Goal: Information Seeking & Learning: Learn about a topic

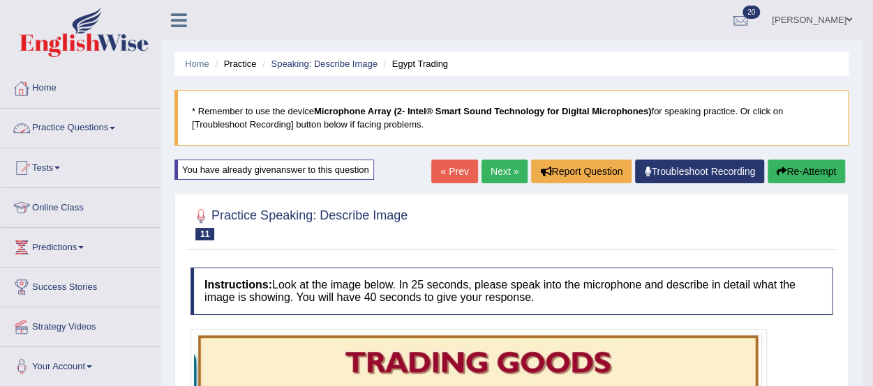
click at [95, 130] on link "Practice Questions" at bounding box center [80, 126] width 159 height 35
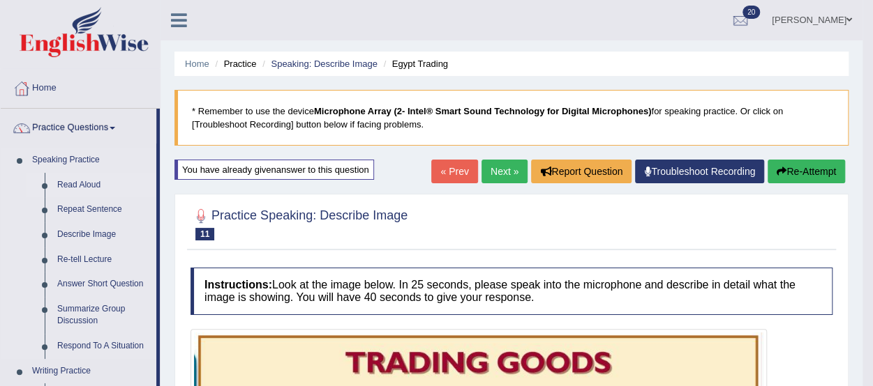
click at [80, 183] on link "Read Aloud" at bounding box center [103, 185] width 105 height 25
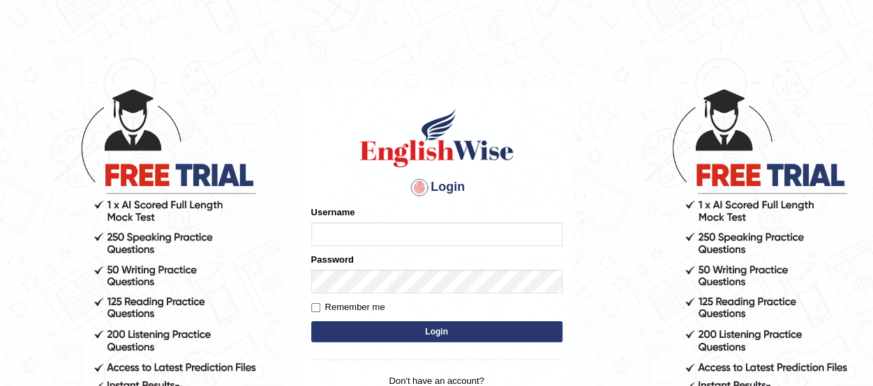
type input "benetta_parramatta"
click at [356, 333] on button "Login" at bounding box center [436, 332] width 251 height 21
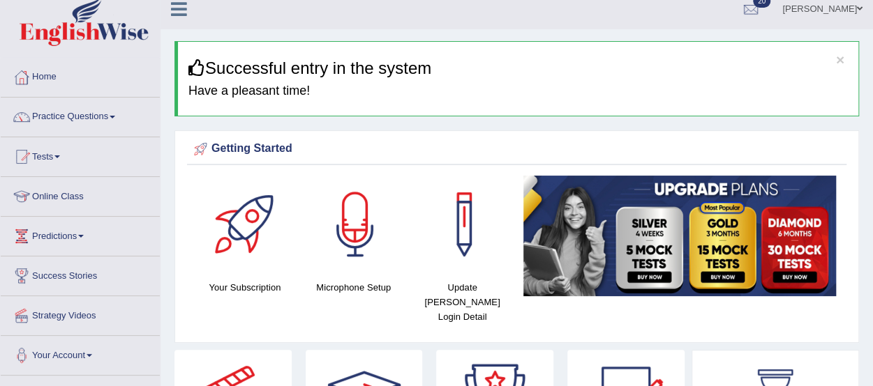
scroll to position [8, 0]
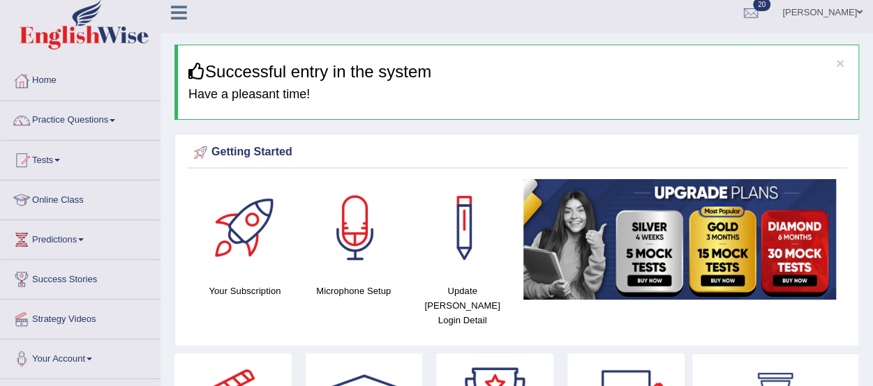
click at [75, 121] on link "Practice Questions" at bounding box center [80, 118] width 159 height 35
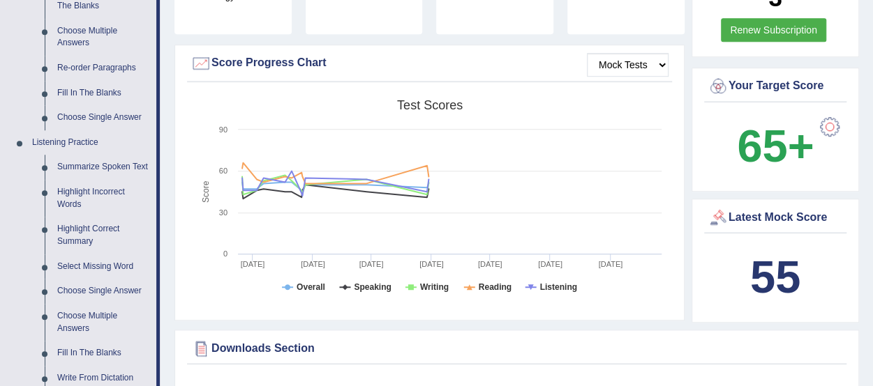
scroll to position [474, 0]
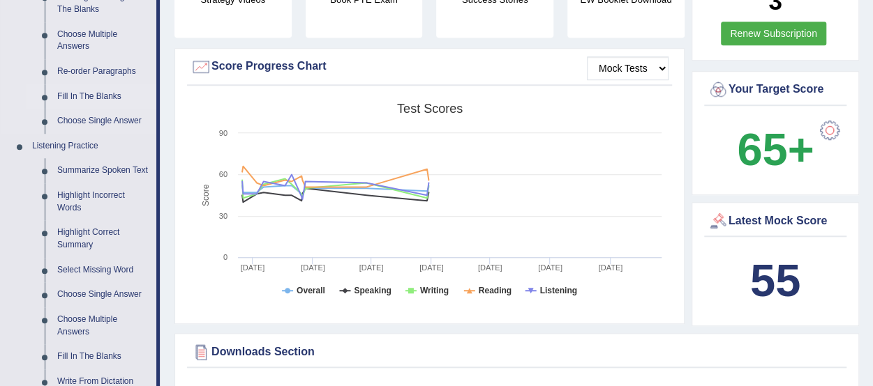
click at [89, 98] on link "Fill In The Blanks" at bounding box center [103, 96] width 105 height 25
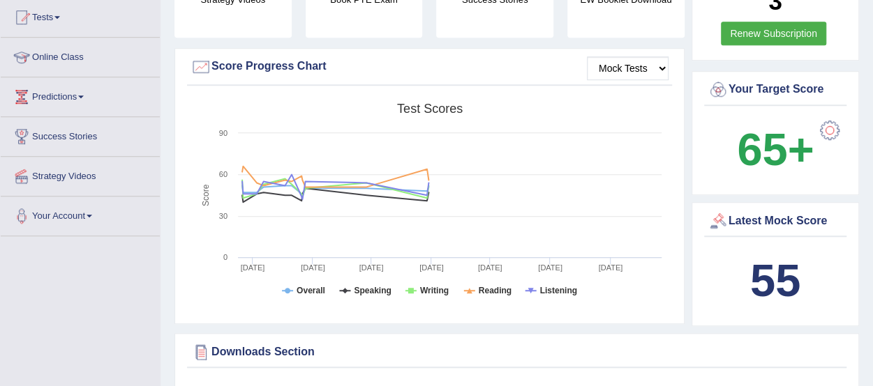
scroll to position [180, 0]
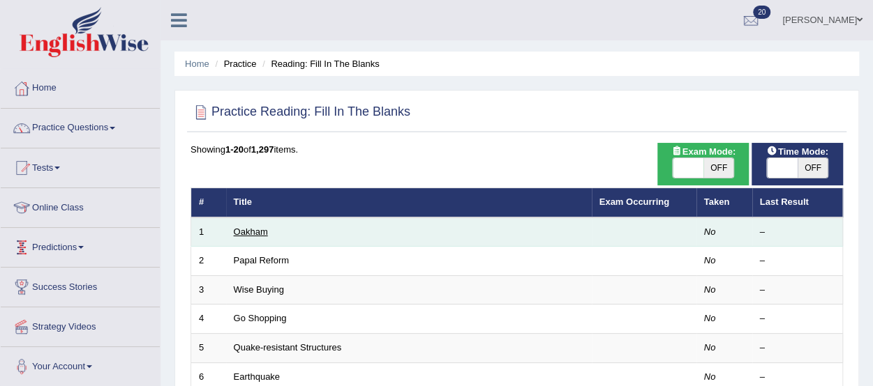
click at [250, 232] on link "Oakham" at bounding box center [251, 232] width 34 height 10
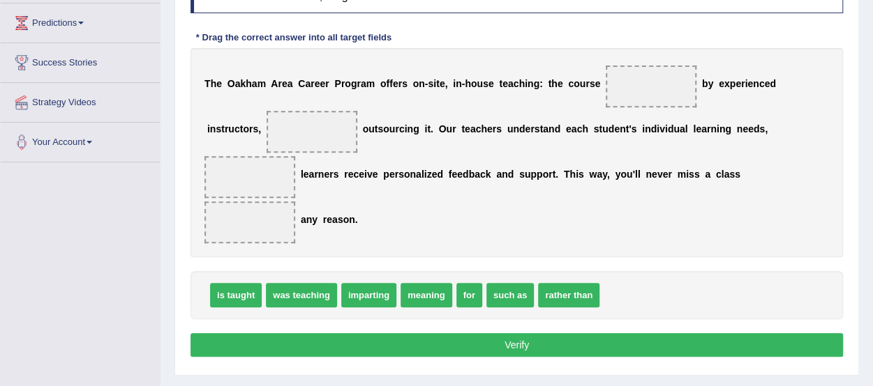
scroll to position [215, 0]
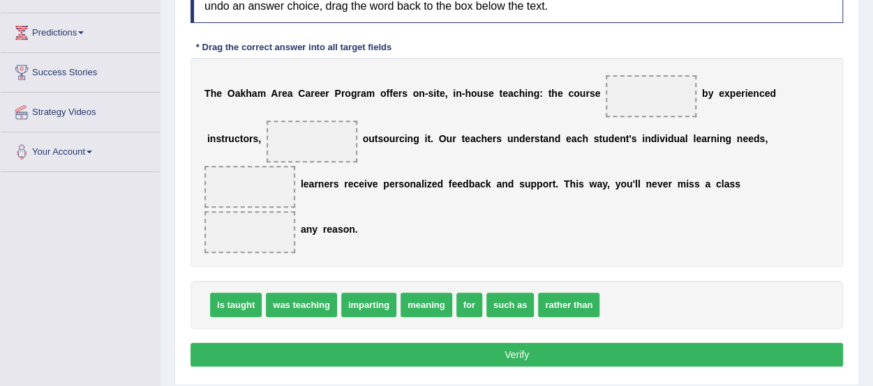
click at [430, 250] on div "T h e O a k h a m A r e a C a r e e r P r o g r a m o f f e r s o n - s i t e ,…" at bounding box center [516, 162] width 652 height 209
click at [231, 306] on span "is taught" at bounding box center [236, 305] width 52 height 24
drag, startPoint x: 231, startPoint y: 306, endPoint x: 522, endPoint y: 142, distance: 333.9
click at [522, 142] on span "is taught" at bounding box center [523, 141] width 52 height 24
drag, startPoint x: 236, startPoint y: 303, endPoint x: 643, endPoint y: 100, distance: 455.1
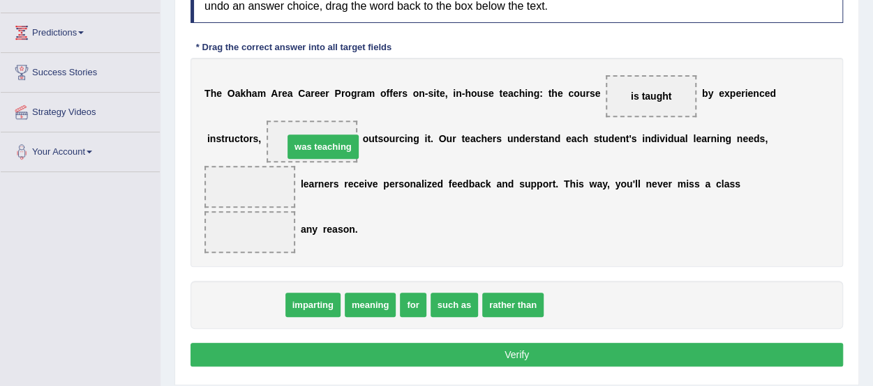
drag, startPoint x: 229, startPoint y: 301, endPoint x: 302, endPoint y: 143, distance: 173.8
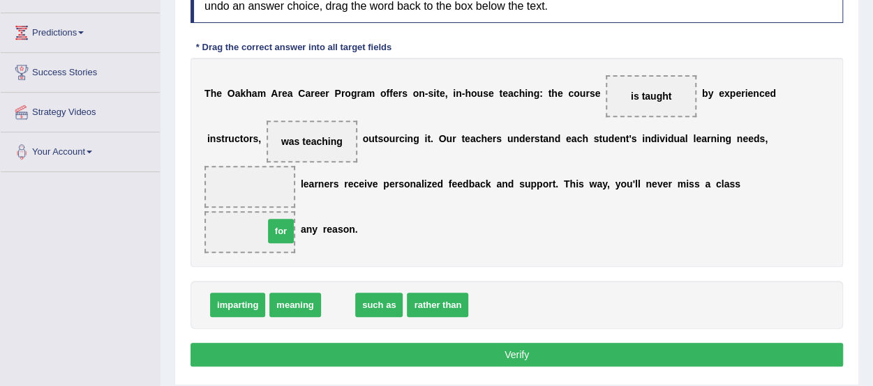
drag, startPoint x: 339, startPoint y: 301, endPoint x: 282, endPoint y: 227, distance: 93.5
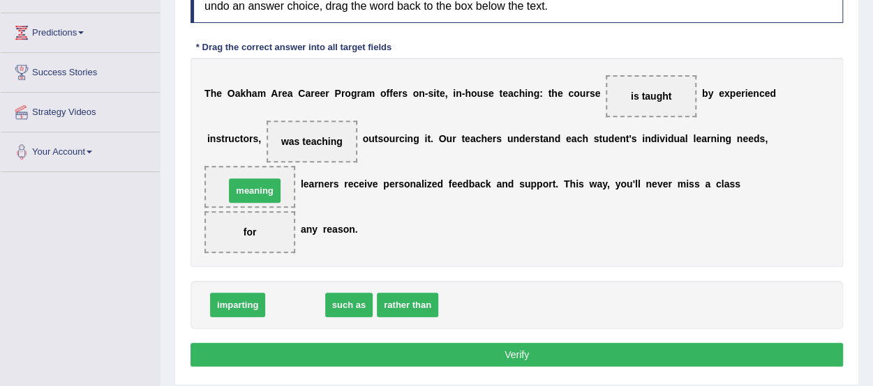
drag, startPoint x: 302, startPoint y: 300, endPoint x: 262, endPoint y: 186, distance: 120.7
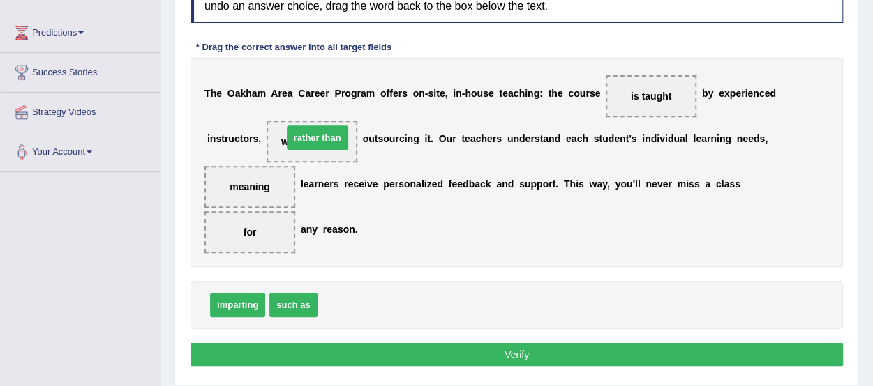
drag, startPoint x: 348, startPoint y: 298, endPoint x: 313, endPoint y: 130, distance: 171.0
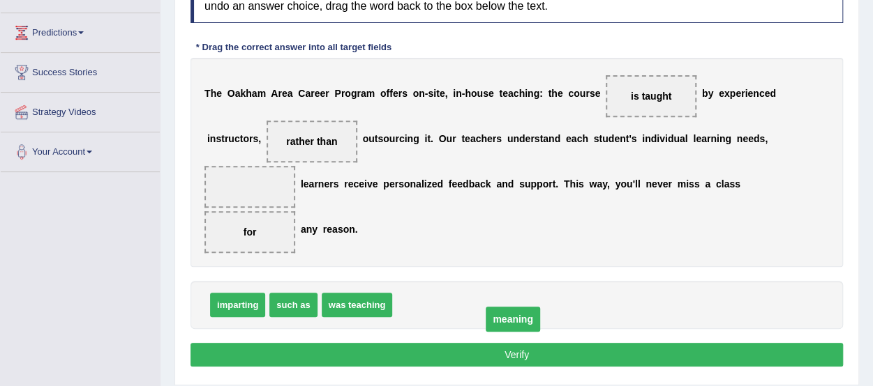
drag, startPoint x: 256, startPoint y: 188, endPoint x: 484, endPoint y: 323, distance: 265.2
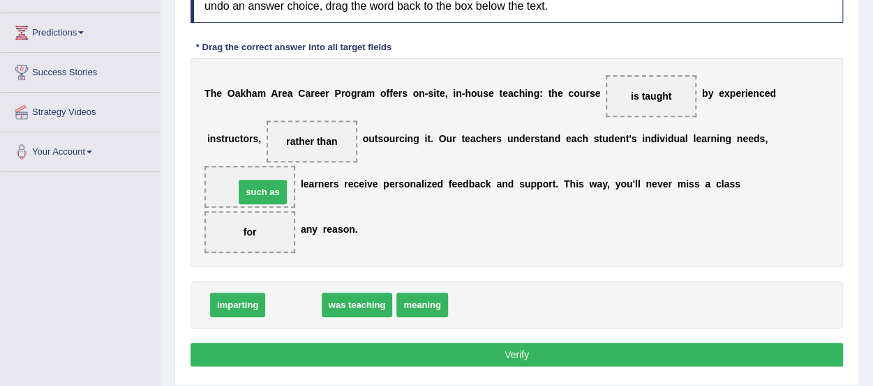
drag, startPoint x: 299, startPoint y: 299, endPoint x: 268, endPoint y: 186, distance: 117.8
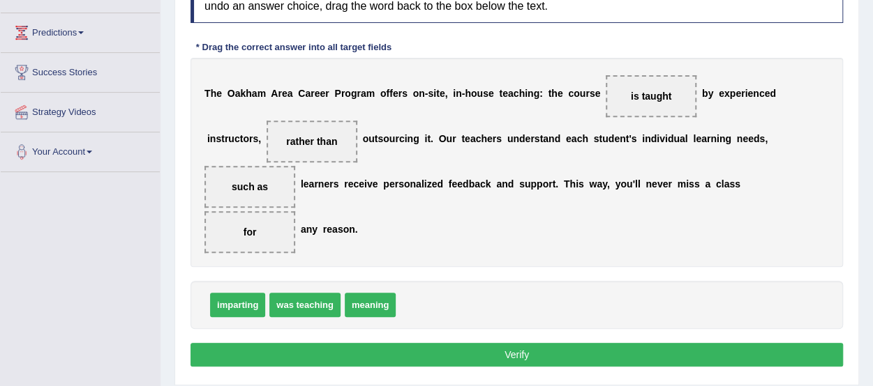
click at [499, 348] on button "Verify" at bounding box center [516, 355] width 652 height 24
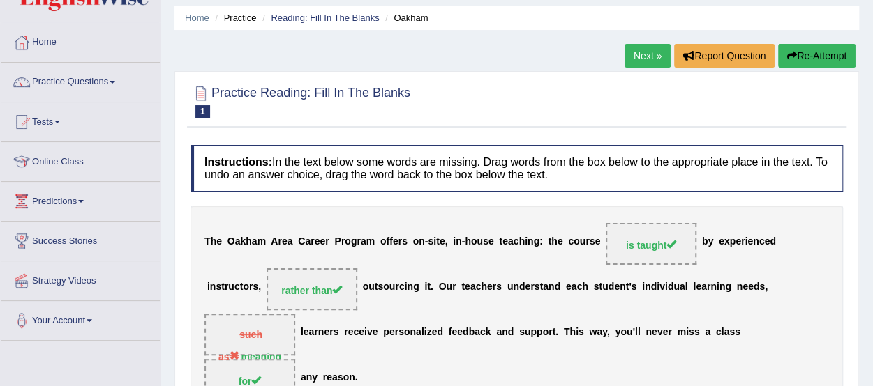
scroll to position [44, 0]
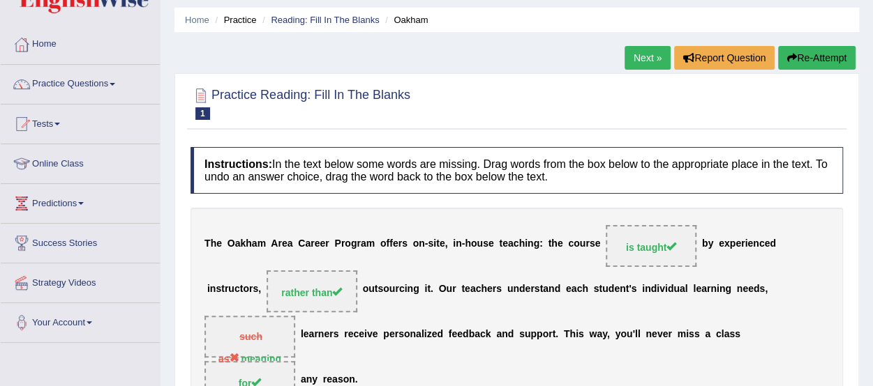
click at [645, 56] on link "Next »" at bounding box center [647, 58] width 46 height 24
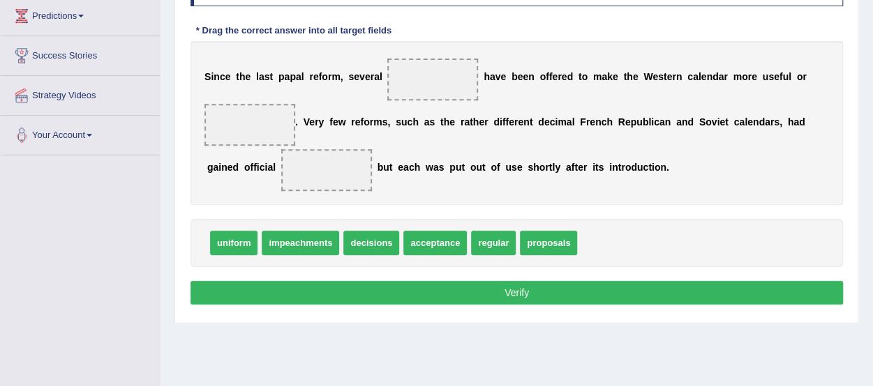
scroll to position [237, 0]
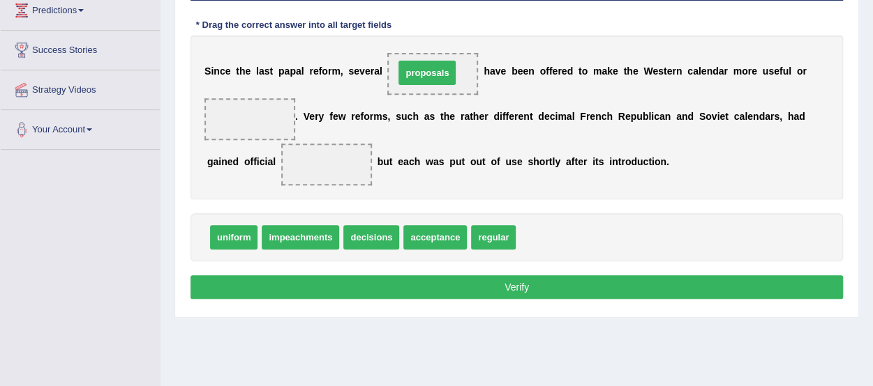
drag, startPoint x: 552, startPoint y: 234, endPoint x: 430, endPoint y: 70, distance: 204.5
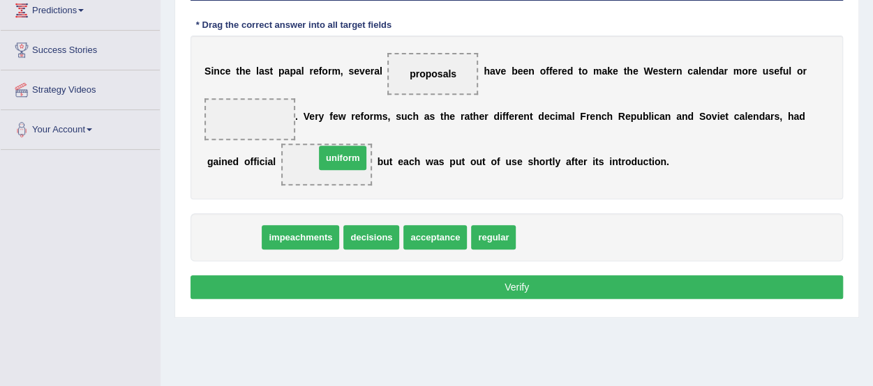
drag, startPoint x: 225, startPoint y: 238, endPoint x: 333, endPoint y: 158, distance: 134.8
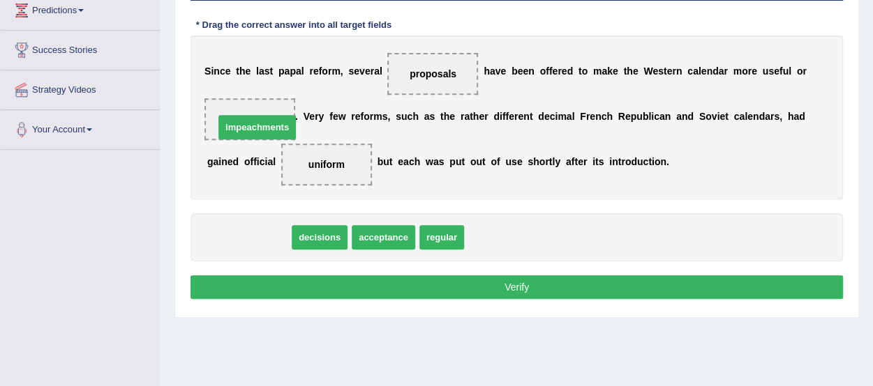
drag, startPoint x: 241, startPoint y: 235, endPoint x: 241, endPoint y: 123, distance: 111.6
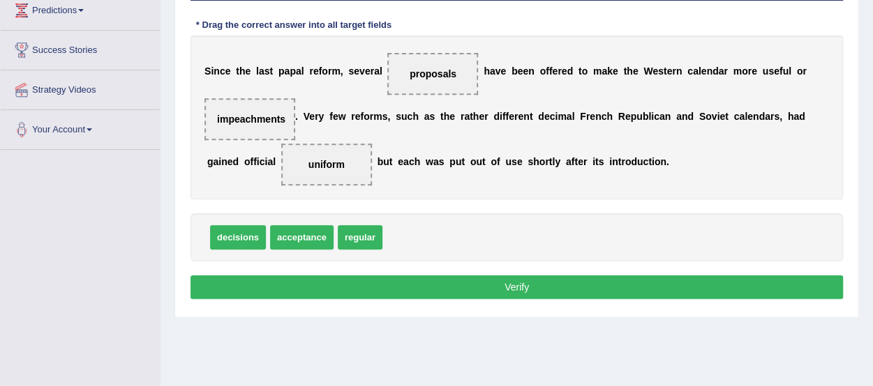
drag, startPoint x: 238, startPoint y: 123, endPoint x: 303, endPoint y: 238, distance: 131.9
click at [303, 238] on div "Instructions: In the text below some words are missing. Drag words from the box…" at bounding box center [516, 128] width 659 height 363
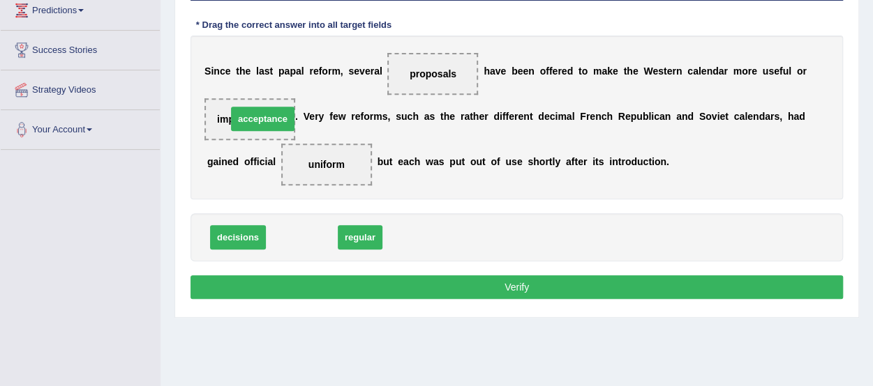
drag, startPoint x: 303, startPoint y: 238, endPoint x: 263, endPoint y: 118, distance: 126.6
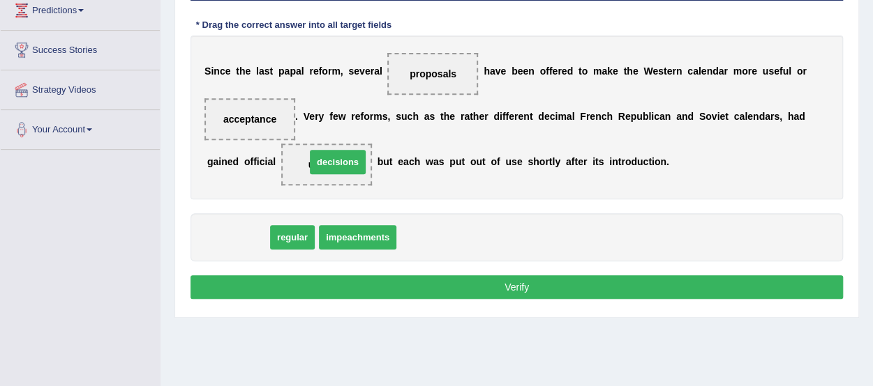
drag, startPoint x: 246, startPoint y: 236, endPoint x: 345, endPoint y: 161, distance: 125.0
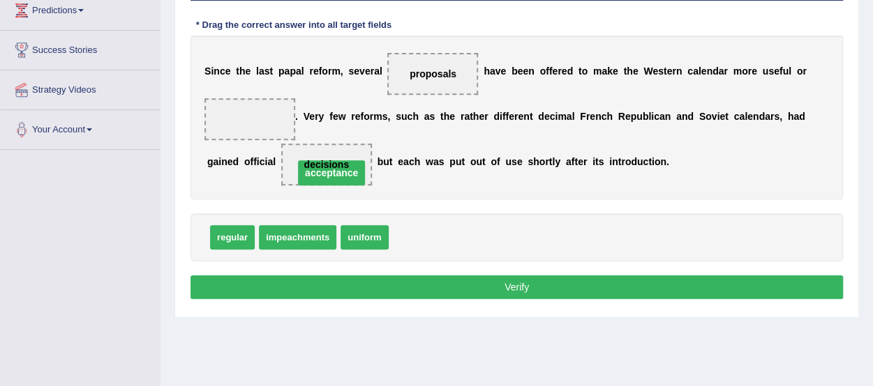
drag, startPoint x: 261, startPoint y: 117, endPoint x: 342, endPoint y: 171, distance: 97.1
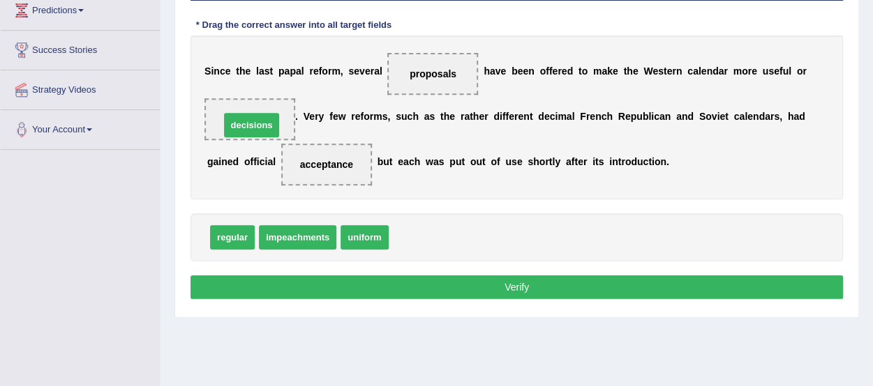
drag, startPoint x: 408, startPoint y: 233, endPoint x: 239, endPoint y: 121, distance: 202.7
drag, startPoint x: 259, startPoint y: 119, endPoint x: 431, endPoint y: 232, distance: 205.7
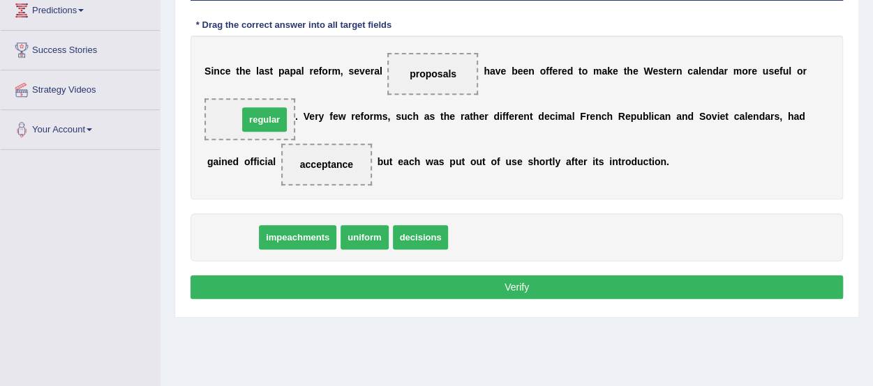
drag, startPoint x: 232, startPoint y: 237, endPoint x: 257, endPoint y: 119, distance: 120.7
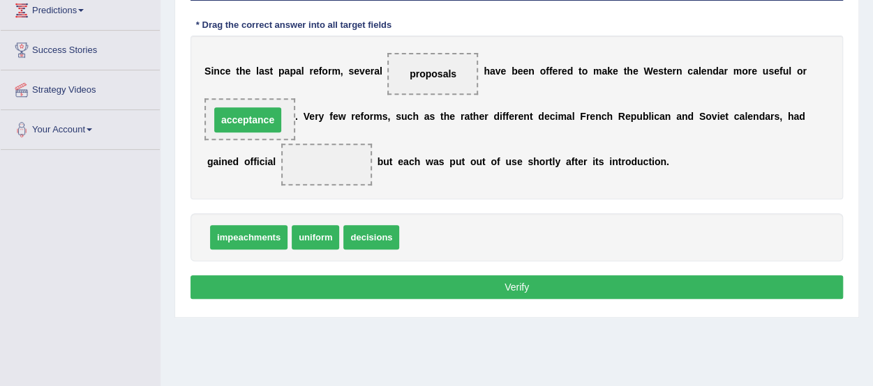
drag, startPoint x: 331, startPoint y: 165, endPoint x: 251, endPoint y: 119, distance: 91.9
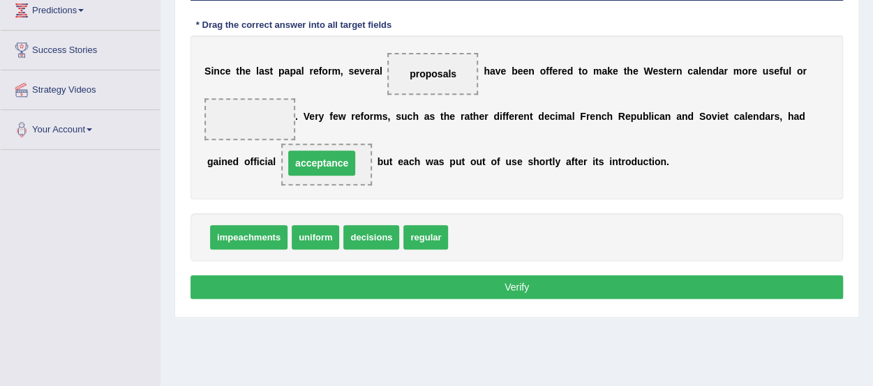
drag, startPoint x: 255, startPoint y: 120, endPoint x: 326, endPoint y: 164, distance: 83.6
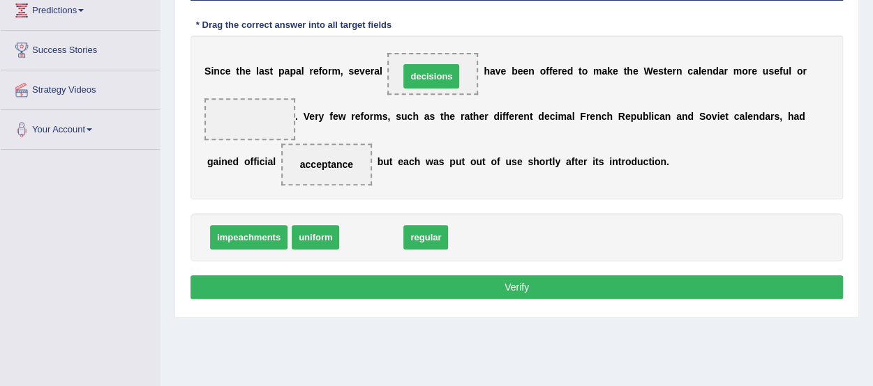
drag, startPoint x: 372, startPoint y: 237, endPoint x: 434, endPoint y: 70, distance: 178.3
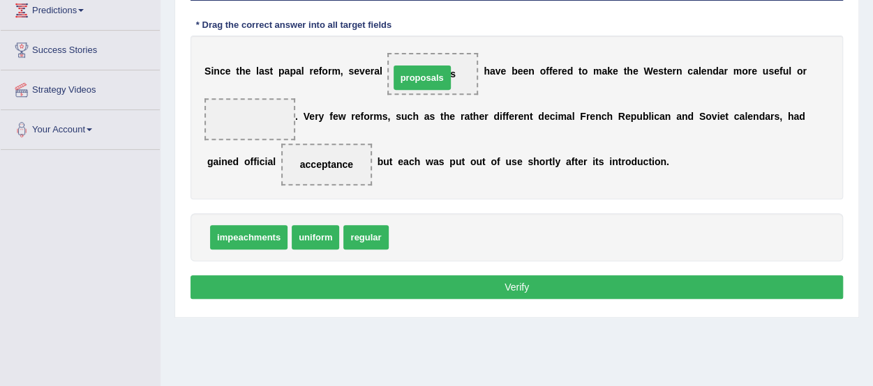
drag, startPoint x: 424, startPoint y: 232, endPoint x: 425, endPoint y: 72, distance: 159.7
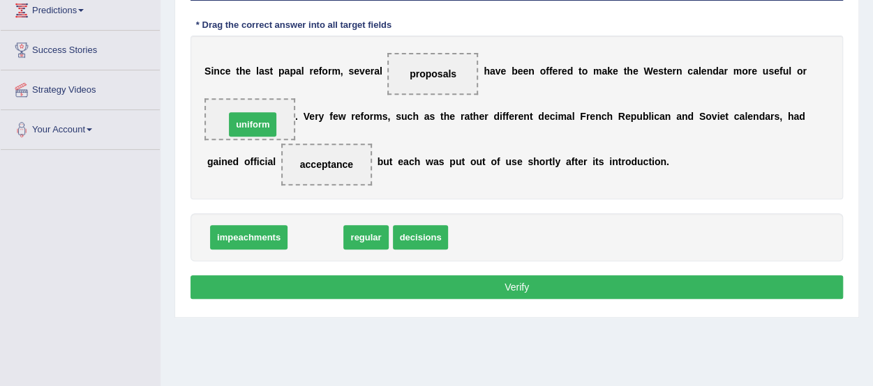
drag, startPoint x: 318, startPoint y: 239, endPoint x: 255, endPoint y: 126, distance: 129.3
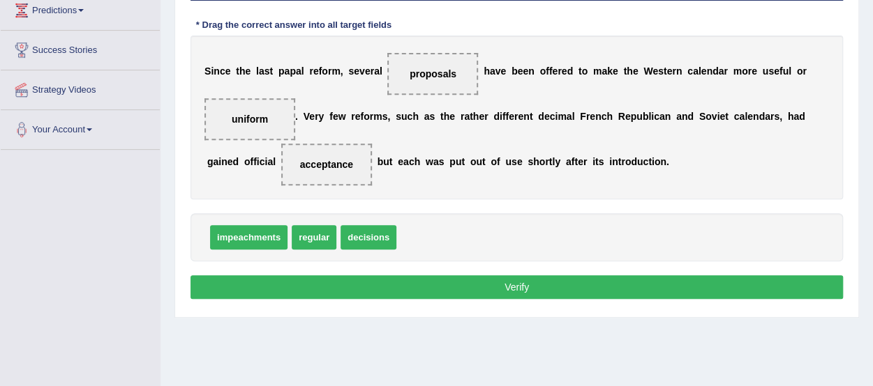
click at [278, 281] on button "Verify" at bounding box center [516, 288] width 652 height 24
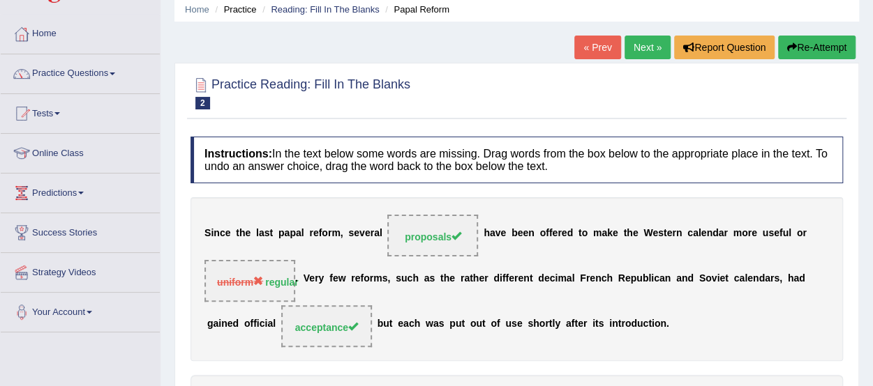
scroll to position [0, 0]
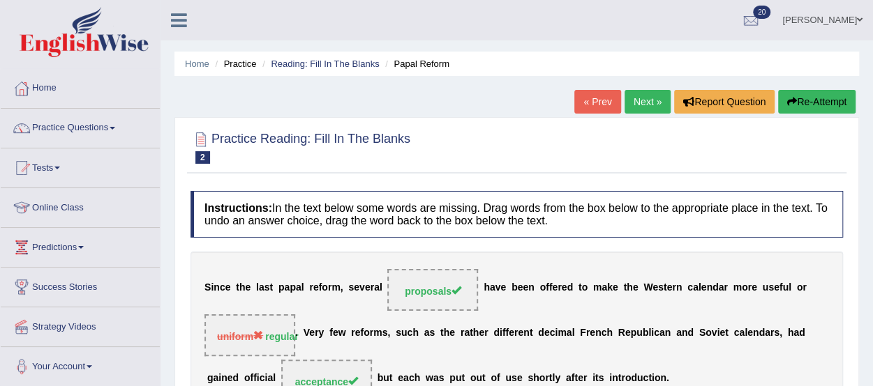
click at [641, 100] on link "Next »" at bounding box center [647, 102] width 46 height 24
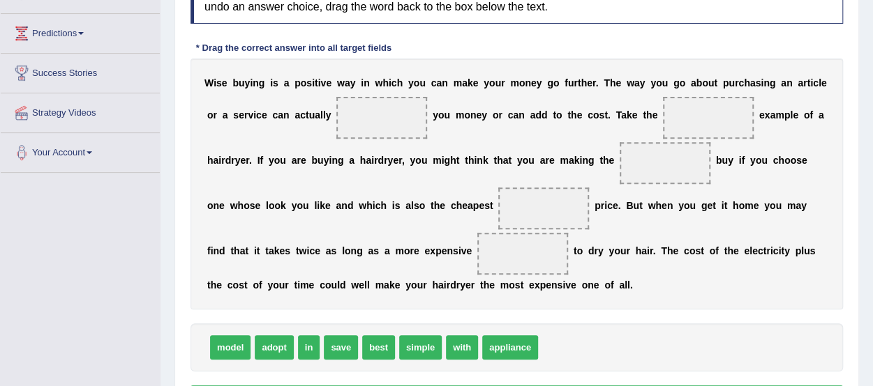
scroll to position [212, 0]
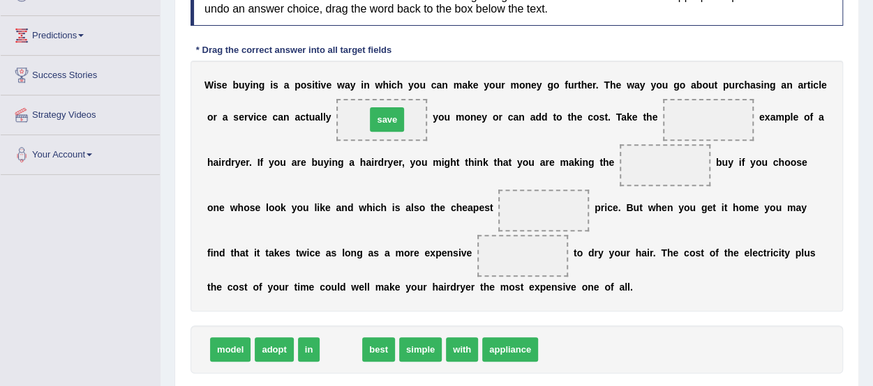
drag, startPoint x: 346, startPoint y: 348, endPoint x: 392, endPoint y: 118, distance: 234.7
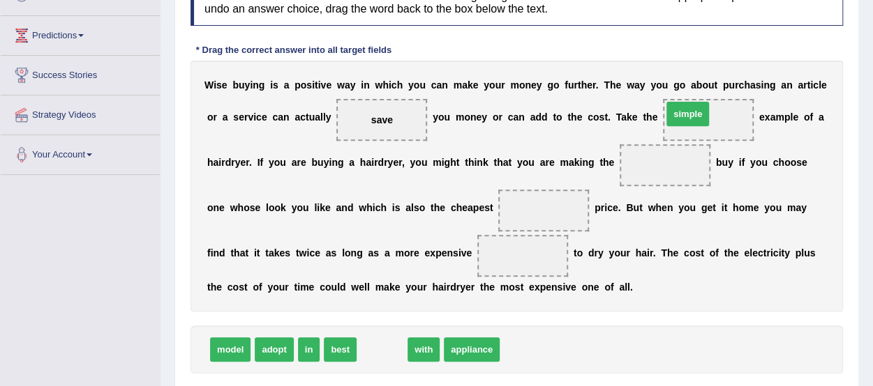
drag, startPoint x: 384, startPoint y: 351, endPoint x: 689, endPoint y: 115, distance: 385.9
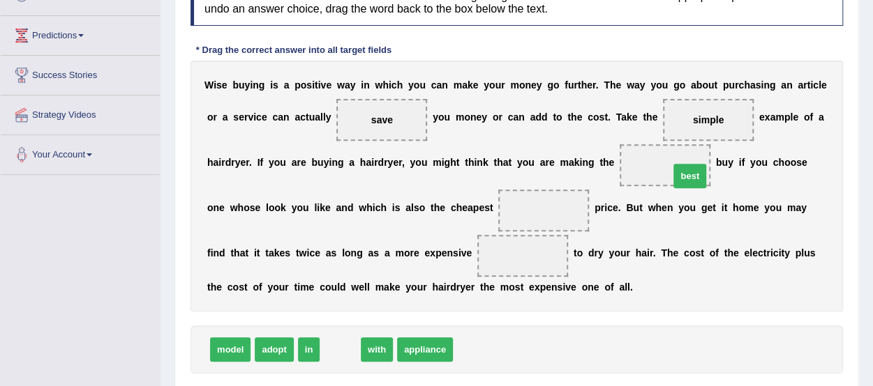
drag, startPoint x: 335, startPoint y: 349, endPoint x: 684, endPoint y: 174, distance: 390.2
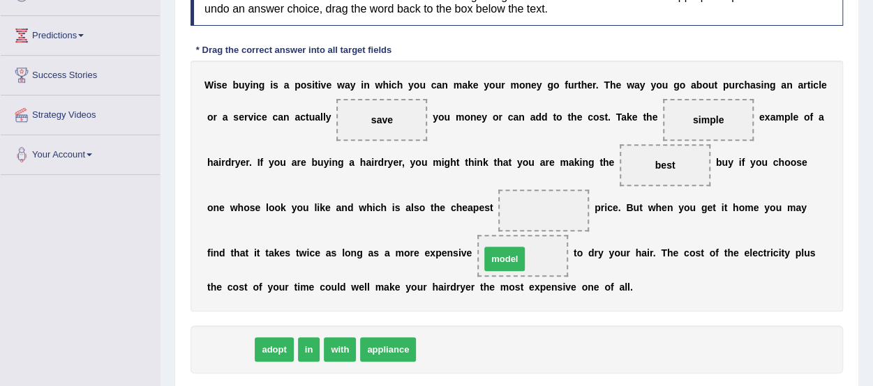
drag, startPoint x: 235, startPoint y: 345, endPoint x: 509, endPoint y: 254, distance: 288.7
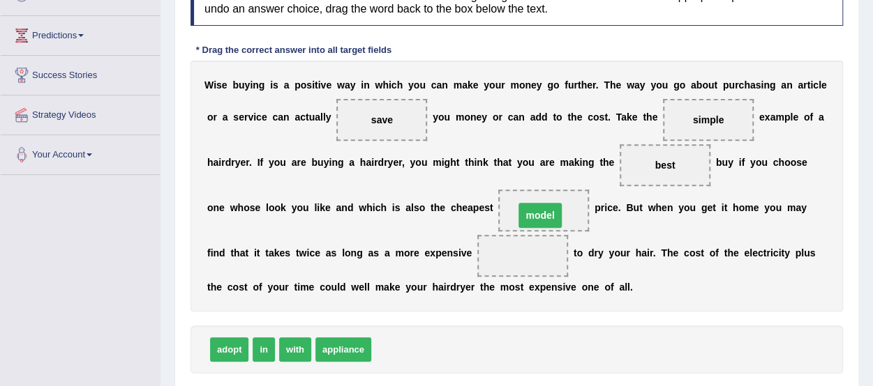
drag, startPoint x: 509, startPoint y: 254, endPoint x: 527, endPoint y: 213, distance: 44.1
drag, startPoint x: 527, startPoint y: 213, endPoint x: 518, endPoint y: 252, distance: 39.4
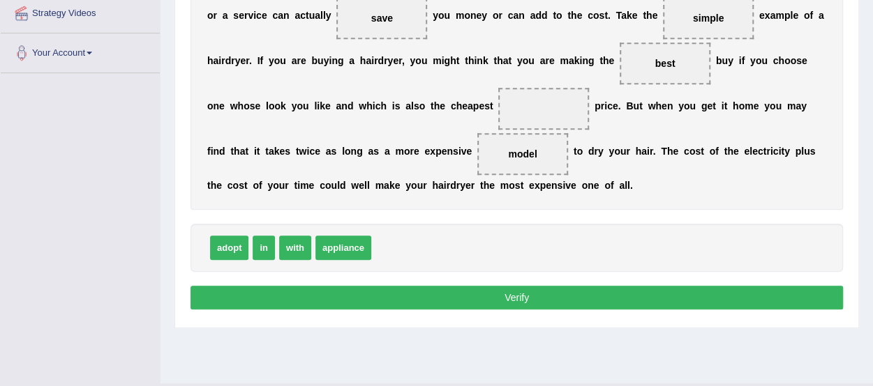
scroll to position [317, 0]
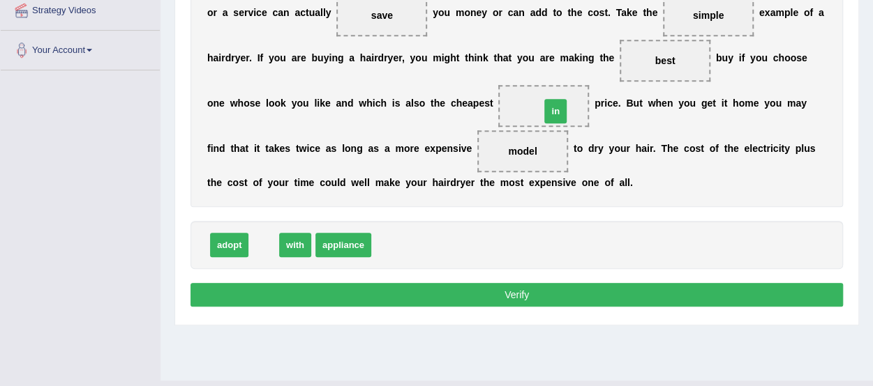
drag, startPoint x: 262, startPoint y: 247, endPoint x: 538, endPoint y: 114, distance: 306.7
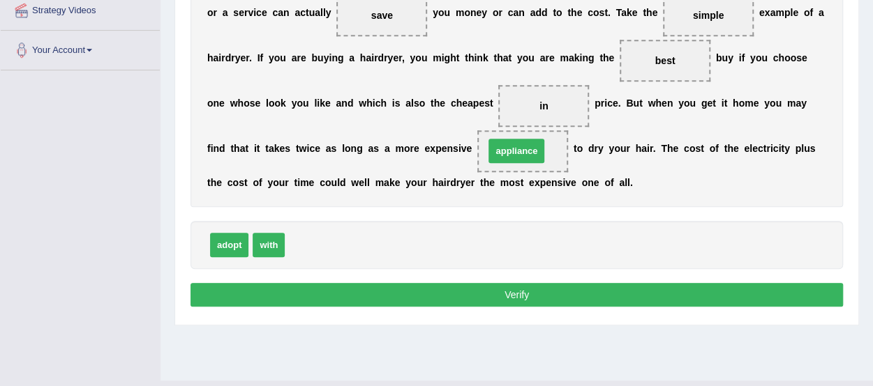
drag, startPoint x: 315, startPoint y: 243, endPoint x: 515, endPoint y: 149, distance: 220.9
click at [471, 285] on button "Verify" at bounding box center [516, 295] width 652 height 24
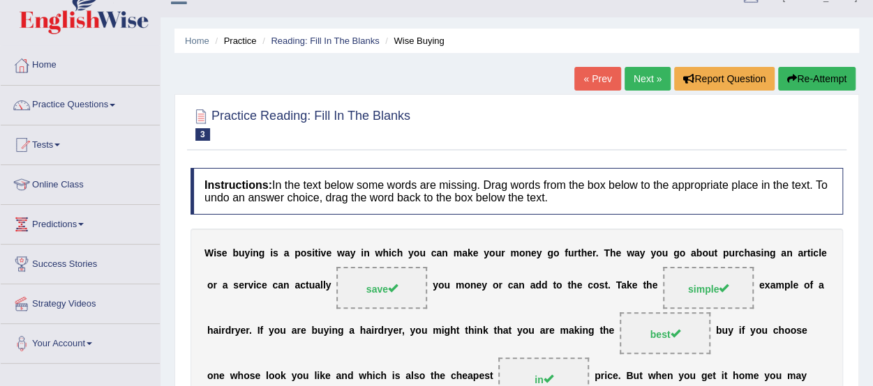
scroll to position [15, 0]
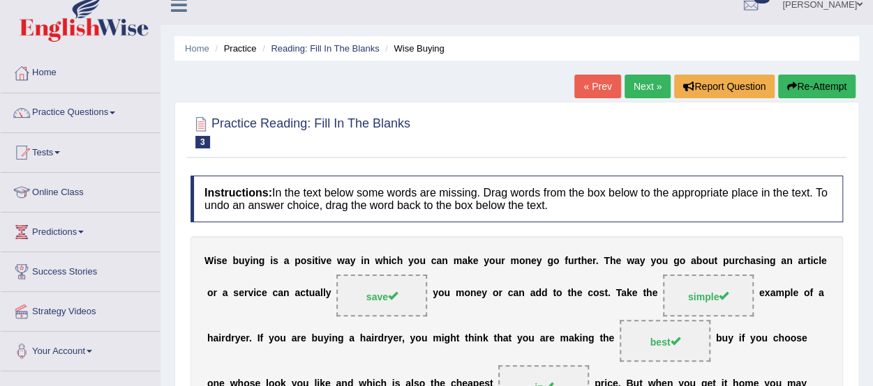
click at [640, 88] on link "Next »" at bounding box center [647, 87] width 46 height 24
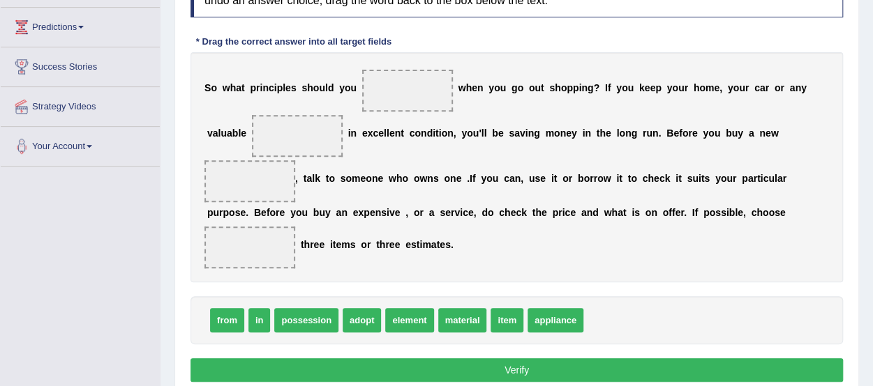
scroll to position [223, 0]
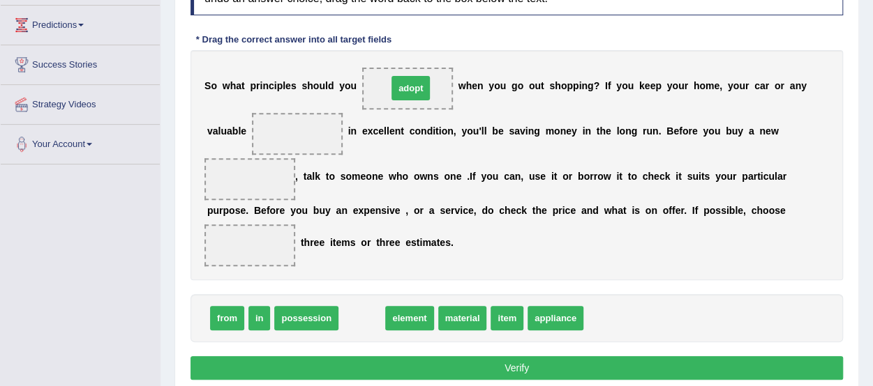
drag, startPoint x: 357, startPoint y: 316, endPoint x: 406, endPoint y: 85, distance: 236.0
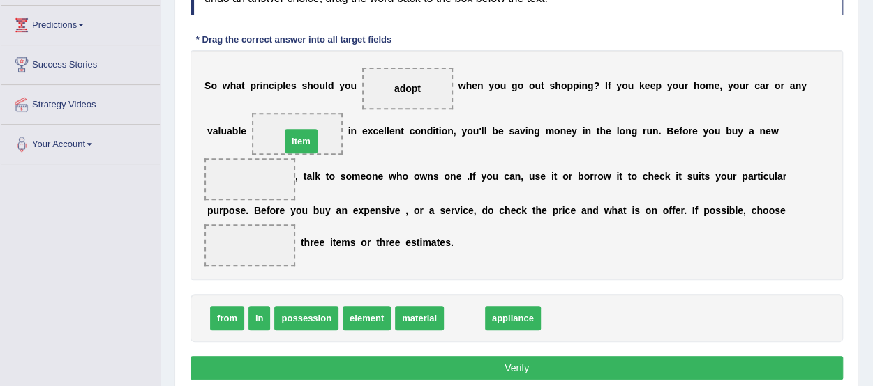
drag, startPoint x: 462, startPoint y: 315, endPoint x: 299, endPoint y: 137, distance: 240.9
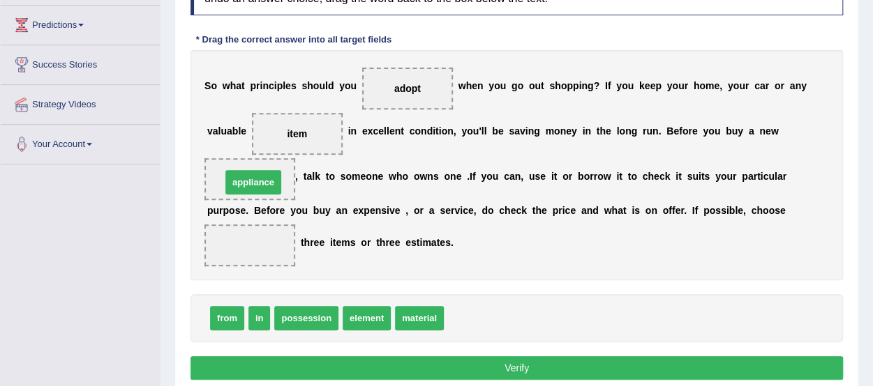
drag, startPoint x: 471, startPoint y: 316, endPoint x: 247, endPoint y: 178, distance: 263.1
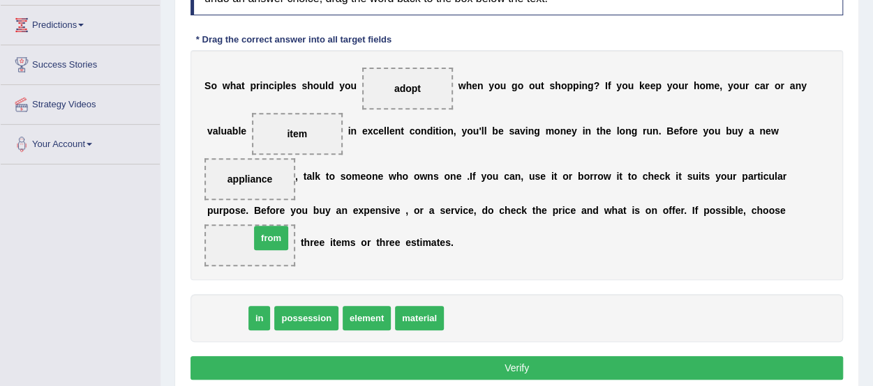
drag, startPoint x: 226, startPoint y: 312, endPoint x: 270, endPoint y: 231, distance: 92.7
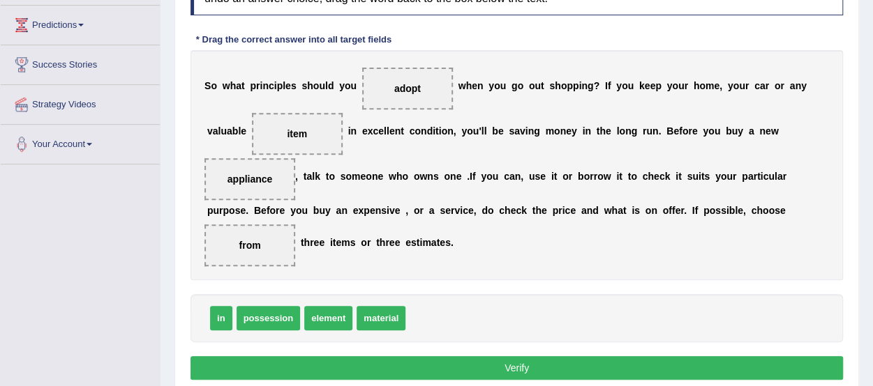
click at [559, 360] on button "Verify" at bounding box center [516, 368] width 652 height 24
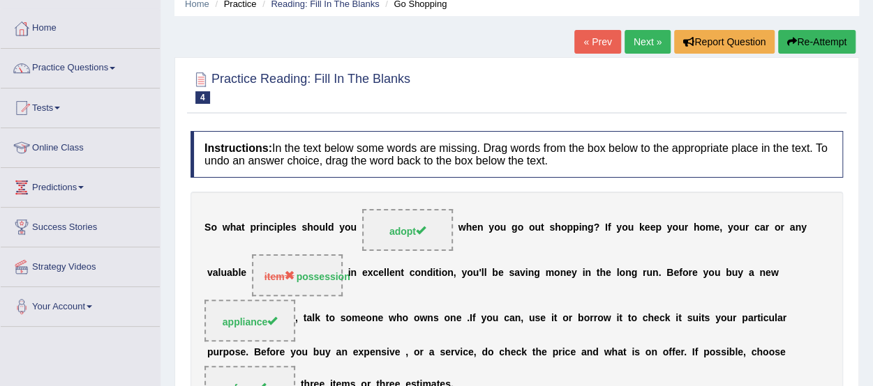
scroll to position [0, 0]
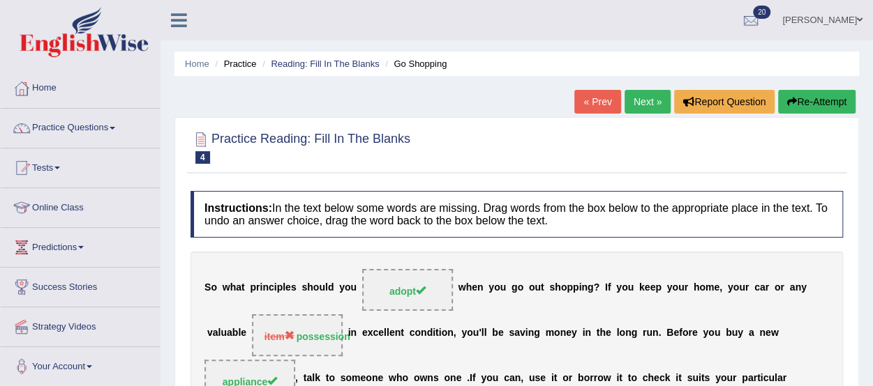
click at [813, 107] on button "Re-Attempt" at bounding box center [816, 102] width 77 height 24
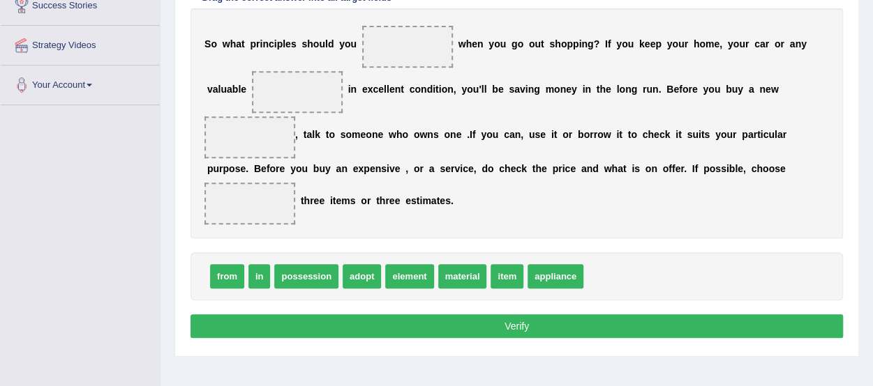
scroll to position [278, 0]
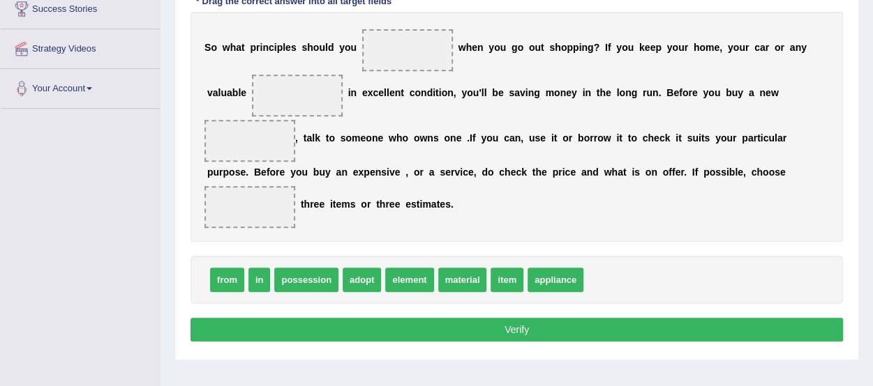
click at [354, 270] on span "adopt" at bounding box center [361, 280] width 38 height 24
drag, startPoint x: 354, startPoint y: 270, endPoint x: 405, endPoint y: 47, distance: 228.1
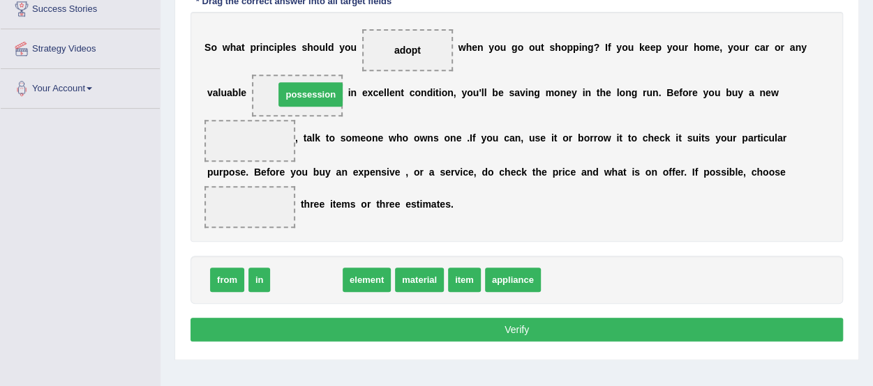
drag, startPoint x: 317, startPoint y: 275, endPoint x: 321, endPoint y: 89, distance: 185.6
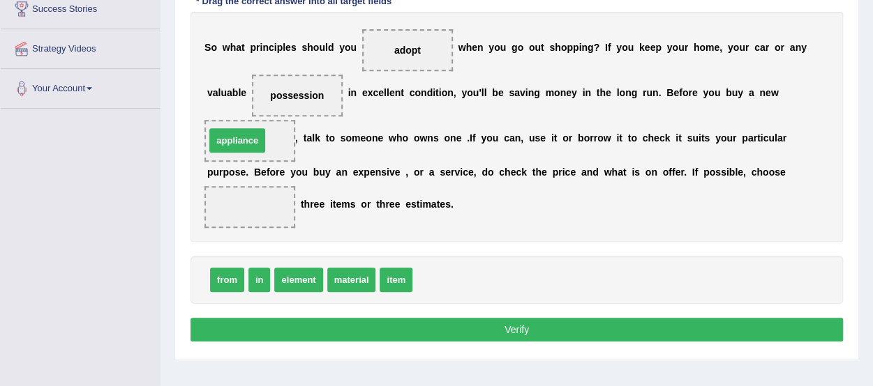
drag, startPoint x: 431, startPoint y: 277, endPoint x: 234, endPoint y: 140, distance: 239.5
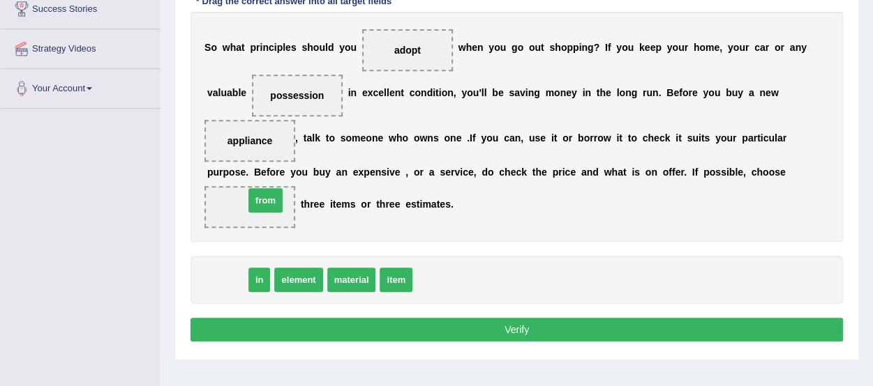
drag, startPoint x: 231, startPoint y: 276, endPoint x: 269, endPoint y: 197, distance: 87.7
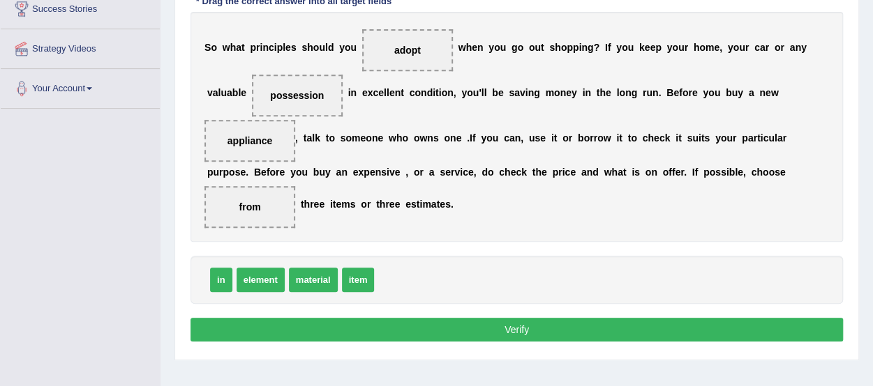
click at [407, 330] on button "Verify" at bounding box center [516, 330] width 652 height 24
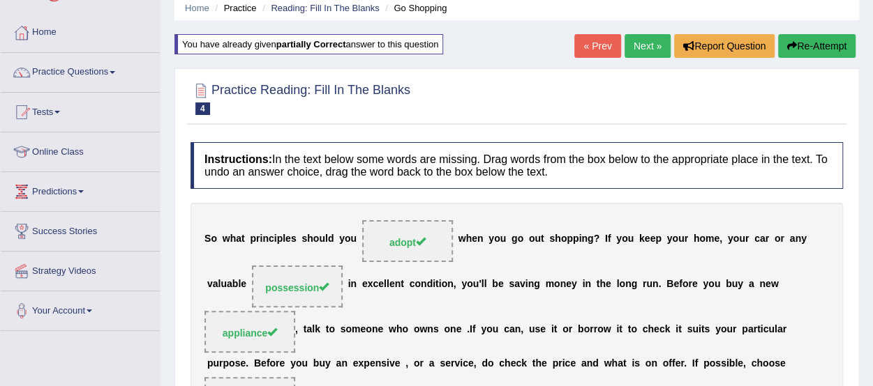
scroll to position [54, 0]
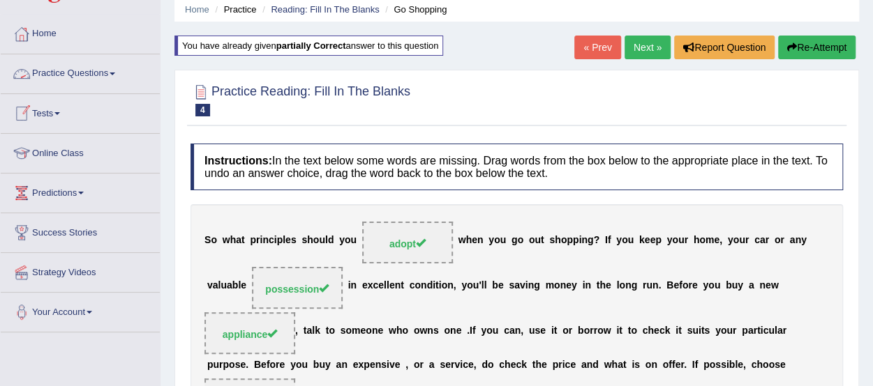
click at [66, 70] on link "Practice Questions" at bounding box center [80, 71] width 159 height 35
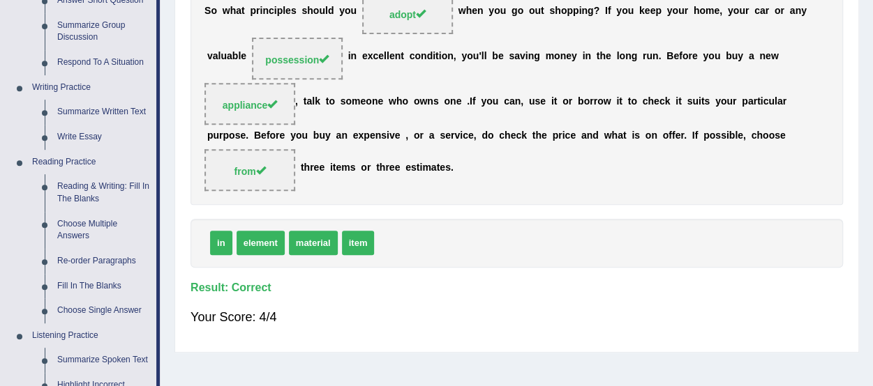
scroll to position [291, 0]
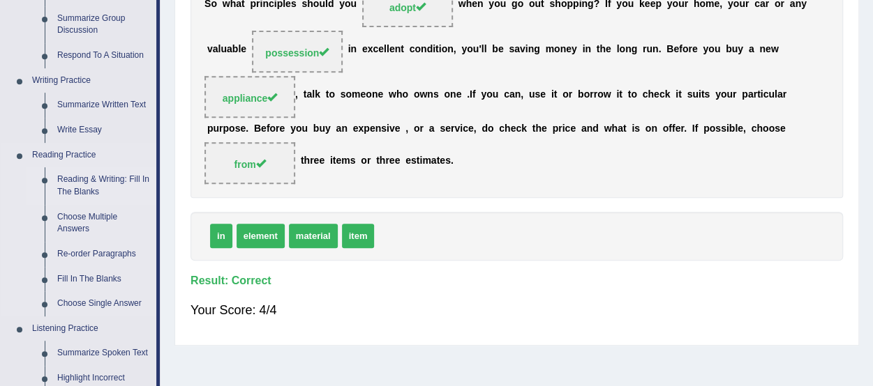
click at [93, 181] on link "Reading & Writing: Fill In The Blanks" at bounding box center [103, 185] width 105 height 37
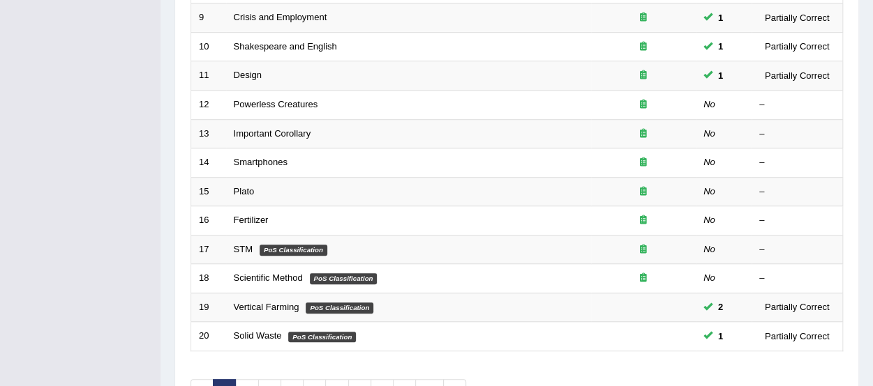
scroll to position [520, 0]
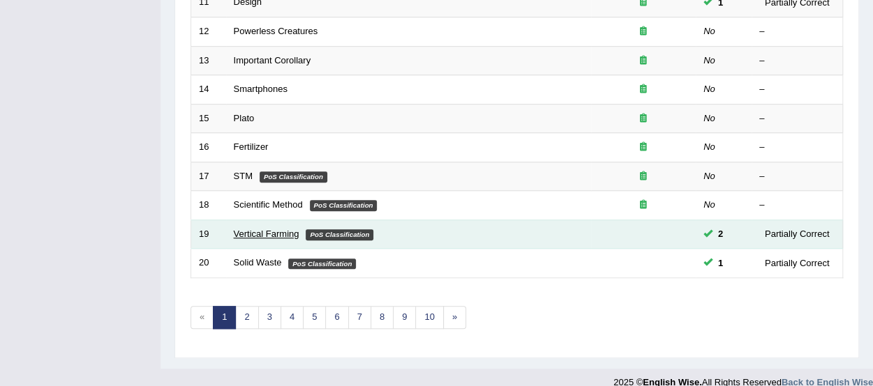
click at [268, 229] on link "Vertical Farming" at bounding box center [267, 234] width 66 height 10
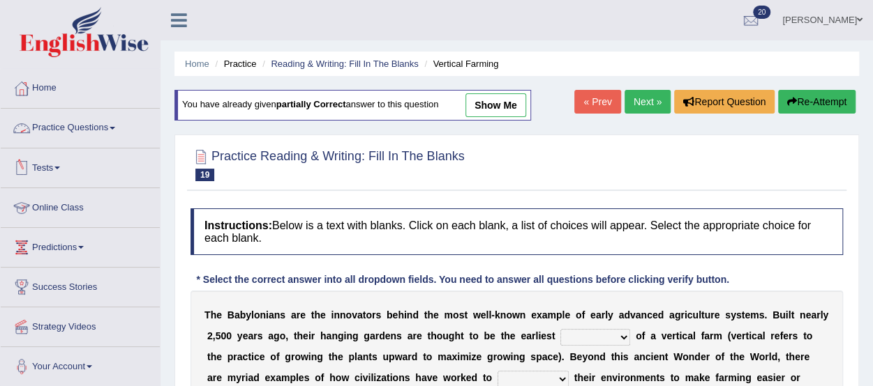
click at [93, 126] on link "Practice Questions" at bounding box center [80, 126] width 159 height 35
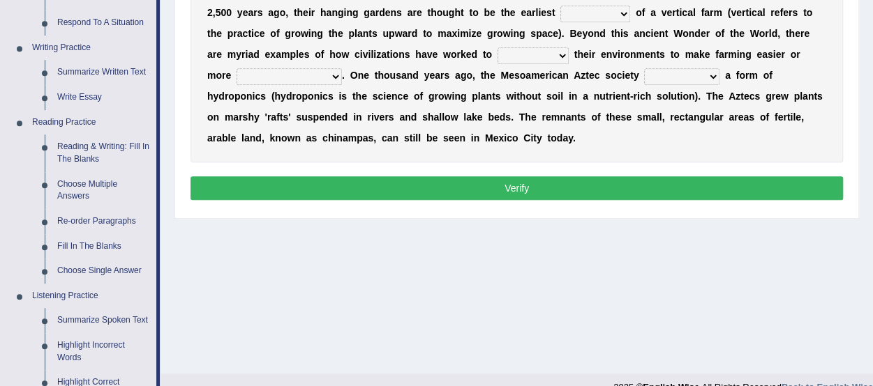
scroll to position [325, 0]
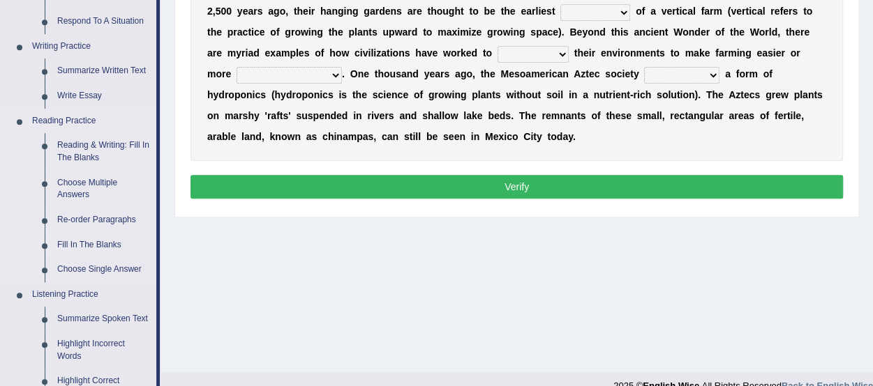
click at [103, 241] on link "Fill In The Blanks" at bounding box center [103, 245] width 105 height 25
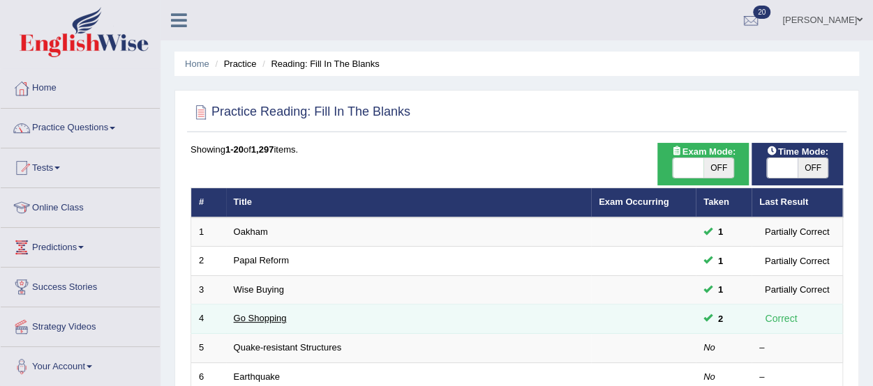
click at [246, 315] on link "Go Shopping" at bounding box center [260, 318] width 53 height 10
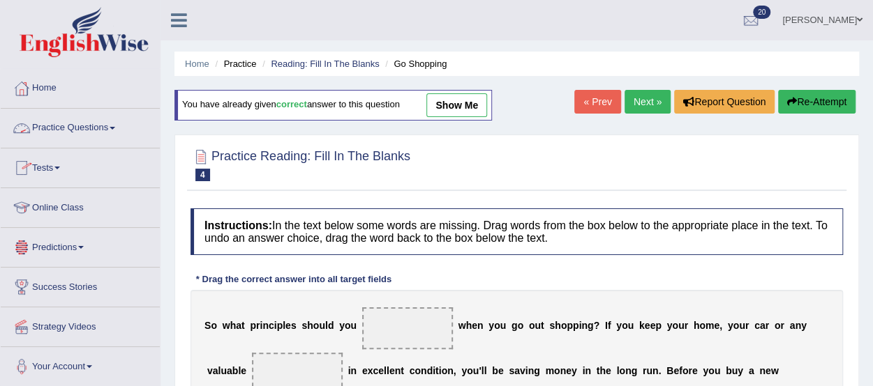
click at [102, 128] on link "Practice Questions" at bounding box center [80, 126] width 159 height 35
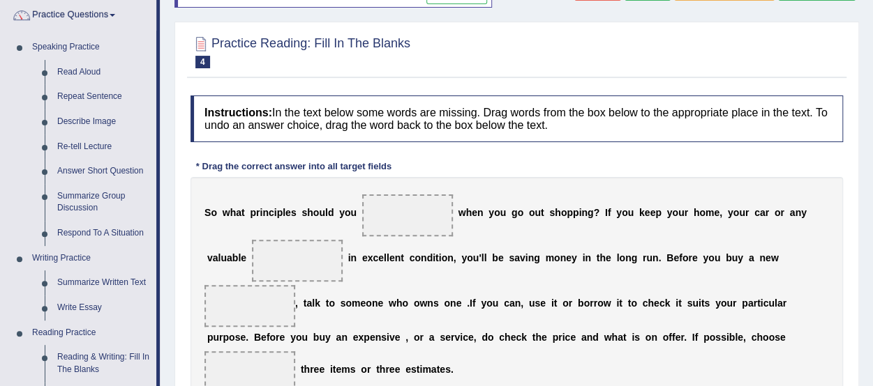
scroll to position [128, 0]
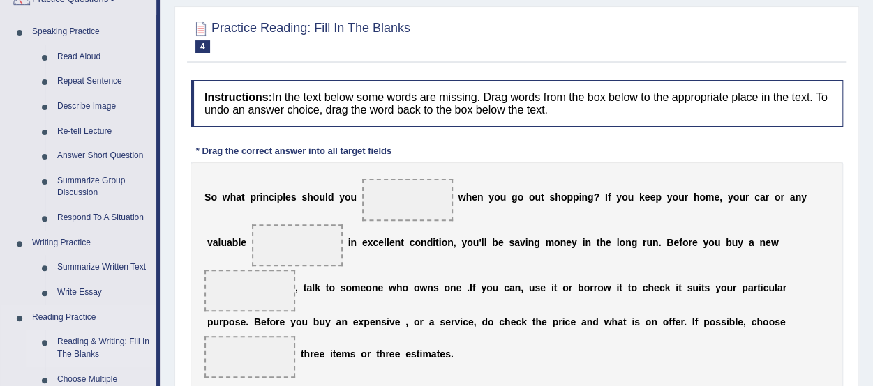
click at [91, 342] on link "Reading & Writing: Fill In The Blanks" at bounding box center [103, 348] width 105 height 37
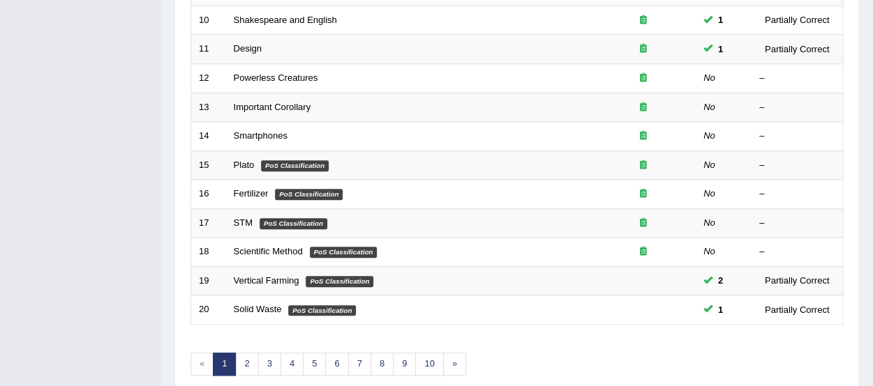
scroll to position [474, 0]
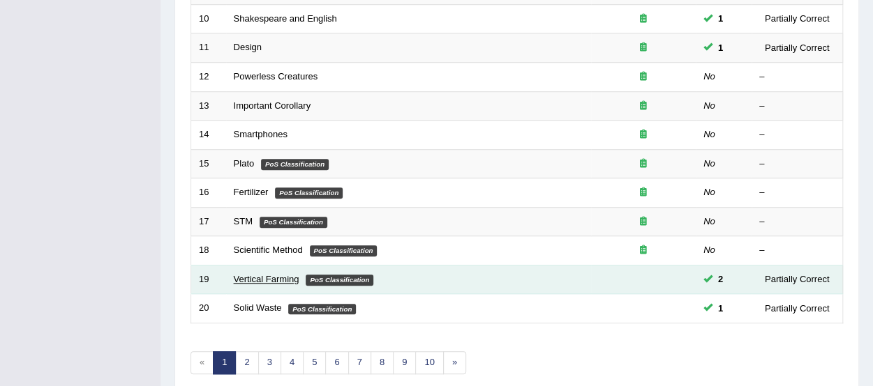
click at [263, 274] on link "Vertical Farming" at bounding box center [267, 279] width 66 height 10
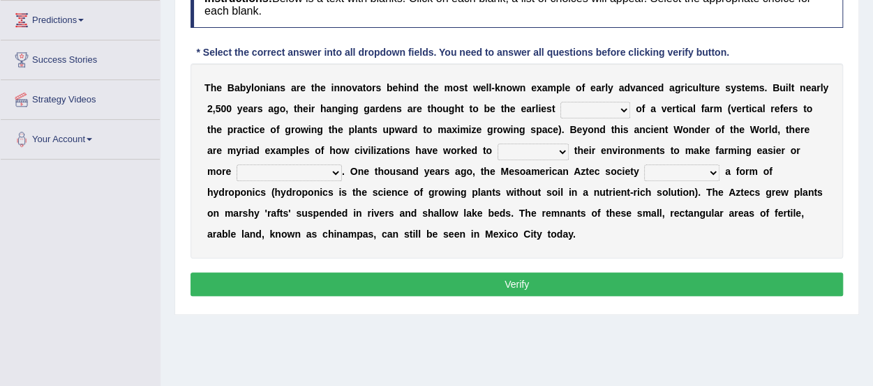
scroll to position [237, 0]
